Goal: Task Accomplishment & Management: Manage account settings

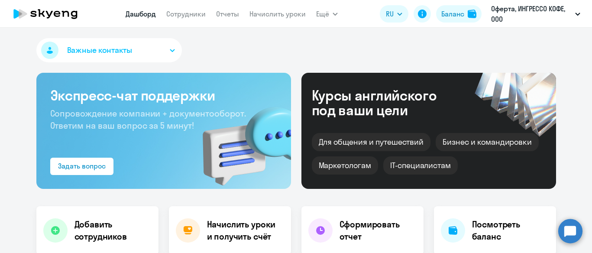
select select "30"
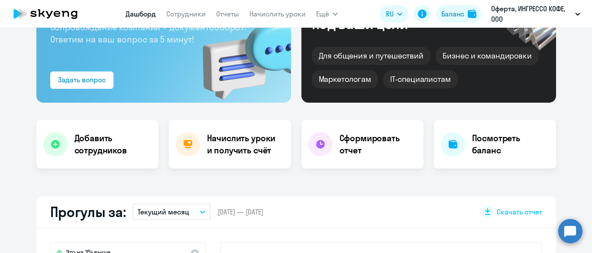
scroll to position [108, 0]
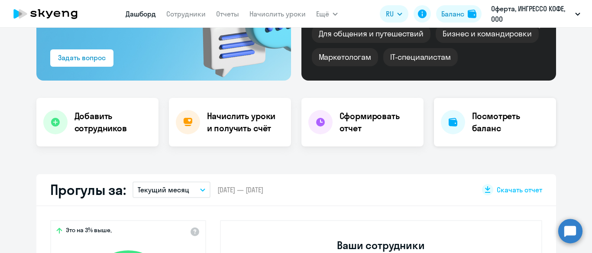
click at [492, 122] on h4 "Посмотреть баланс" at bounding box center [510, 122] width 77 height 24
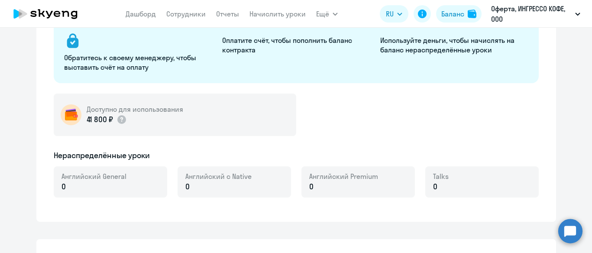
select select "english_adult_not_native_speaker"
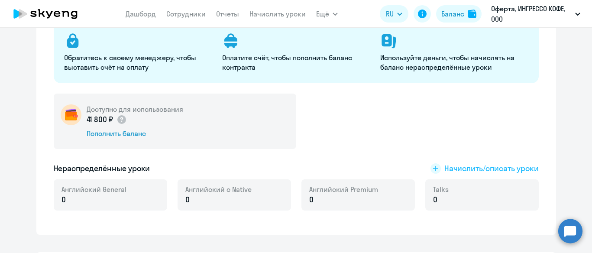
click at [458, 168] on span "Начислить/списать уроки" at bounding box center [491, 168] width 94 height 11
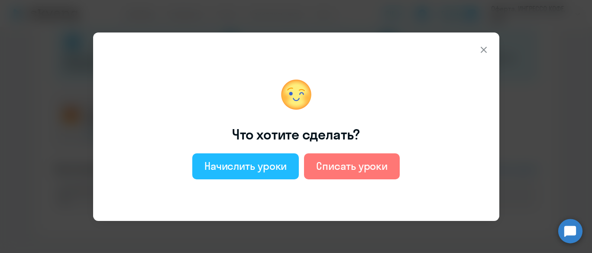
click at [261, 166] on div "Начислить уроки" at bounding box center [245, 166] width 83 height 14
select select "english_adult_not_native_speaker"
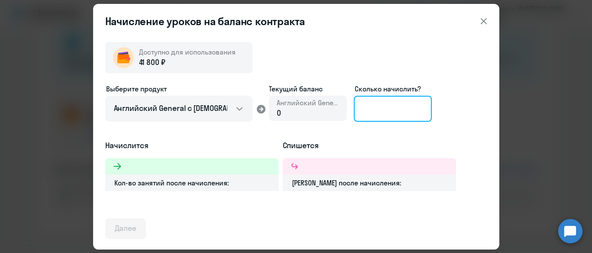
click at [407, 107] on input at bounding box center [393, 109] width 78 height 26
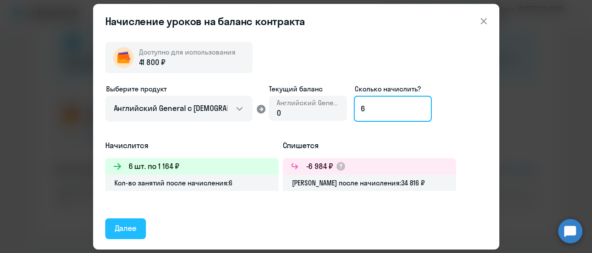
type input "6"
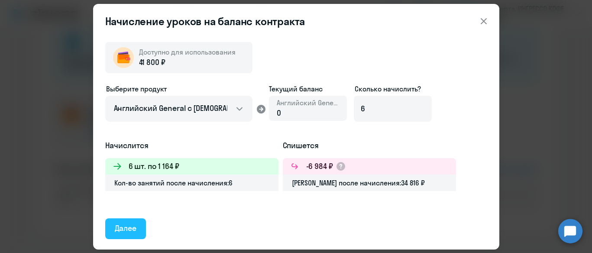
click at [131, 229] on div "Далее" at bounding box center [126, 228] width 22 height 11
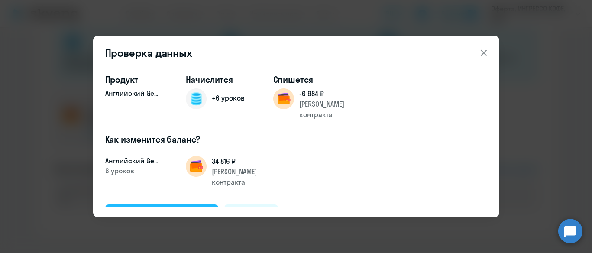
click at [145, 209] on div "Подтвердить и начислить" at bounding box center [162, 214] width 94 height 11
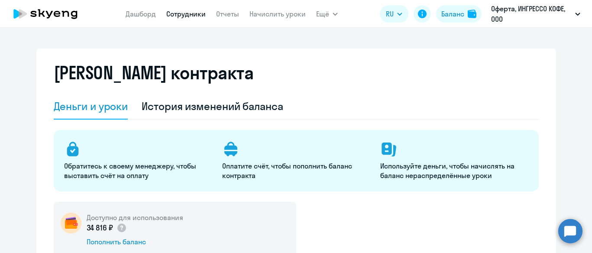
click at [199, 16] on link "Сотрудники" at bounding box center [185, 14] width 39 height 9
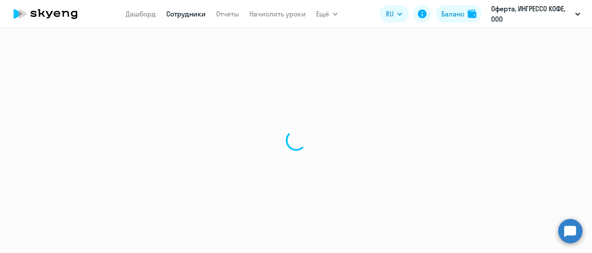
select select "30"
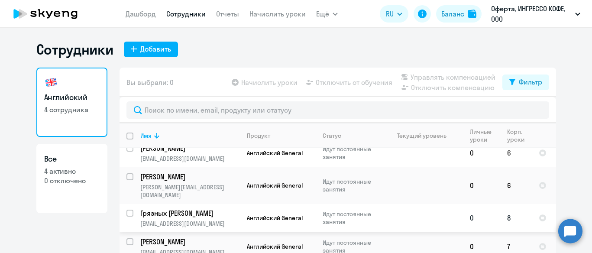
scroll to position [24, 0]
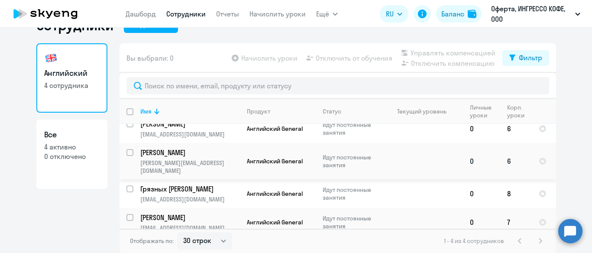
click at [126, 150] on input "select row 15101114" at bounding box center [134, 157] width 17 height 17
checkbox input "true"
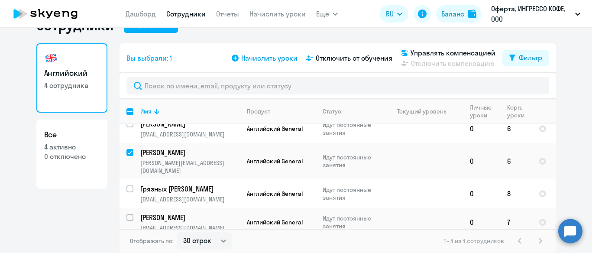
click at [253, 58] on span "Начислить уроки" at bounding box center [269, 58] width 56 height 10
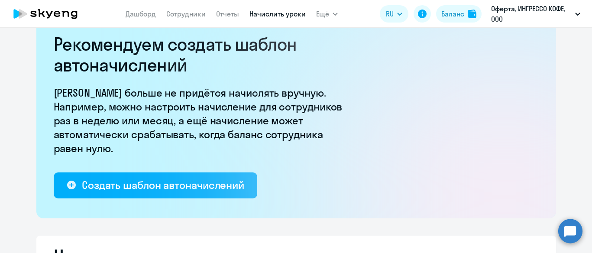
select select "10"
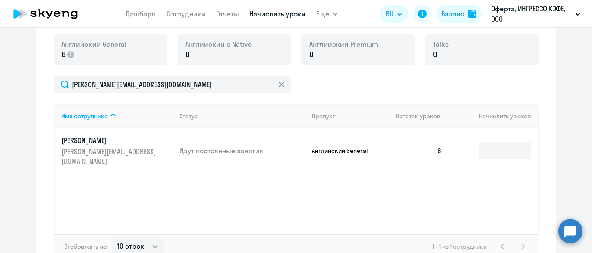
scroll to position [325, 0]
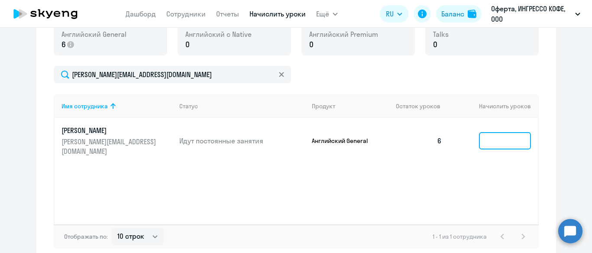
click at [495, 136] on input at bounding box center [505, 140] width 52 height 17
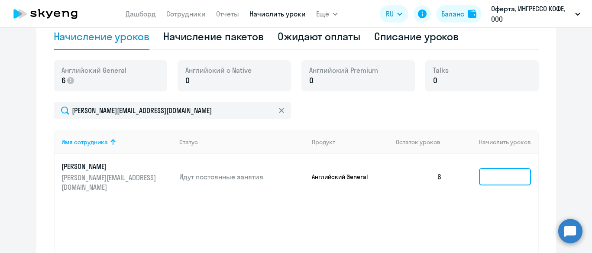
scroll to position [271, 0]
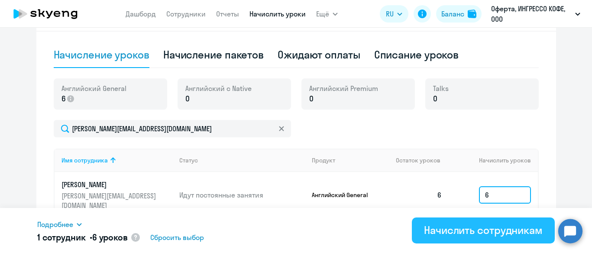
type input "6"
click at [464, 228] on div "Начислить сотрудникам" at bounding box center [483, 230] width 119 height 14
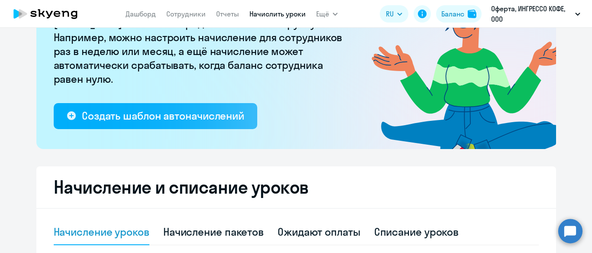
scroll to position [54, 0]
